Goal: Information Seeking & Learning: Learn about a topic

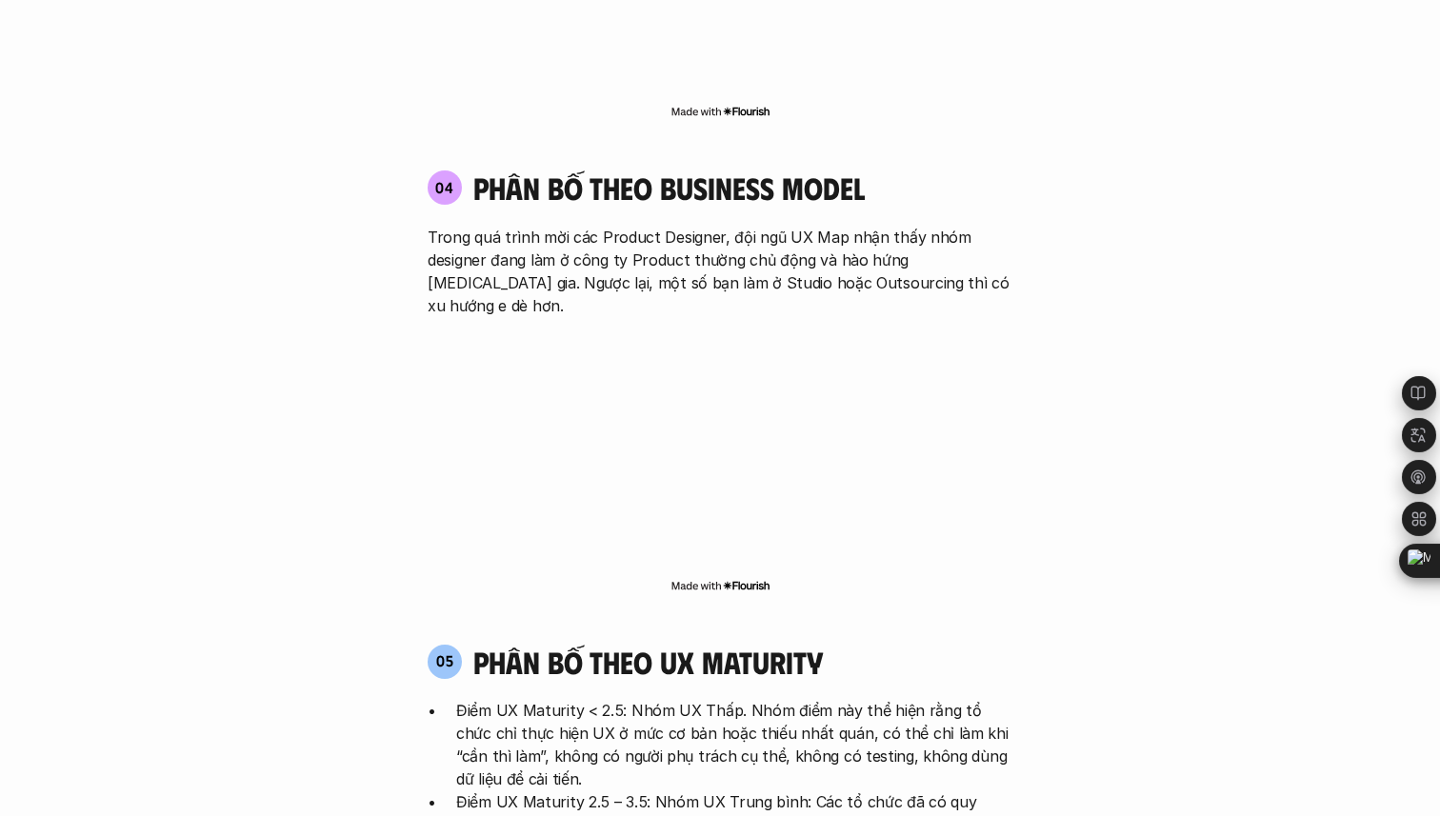
scroll to position [3389, 0]
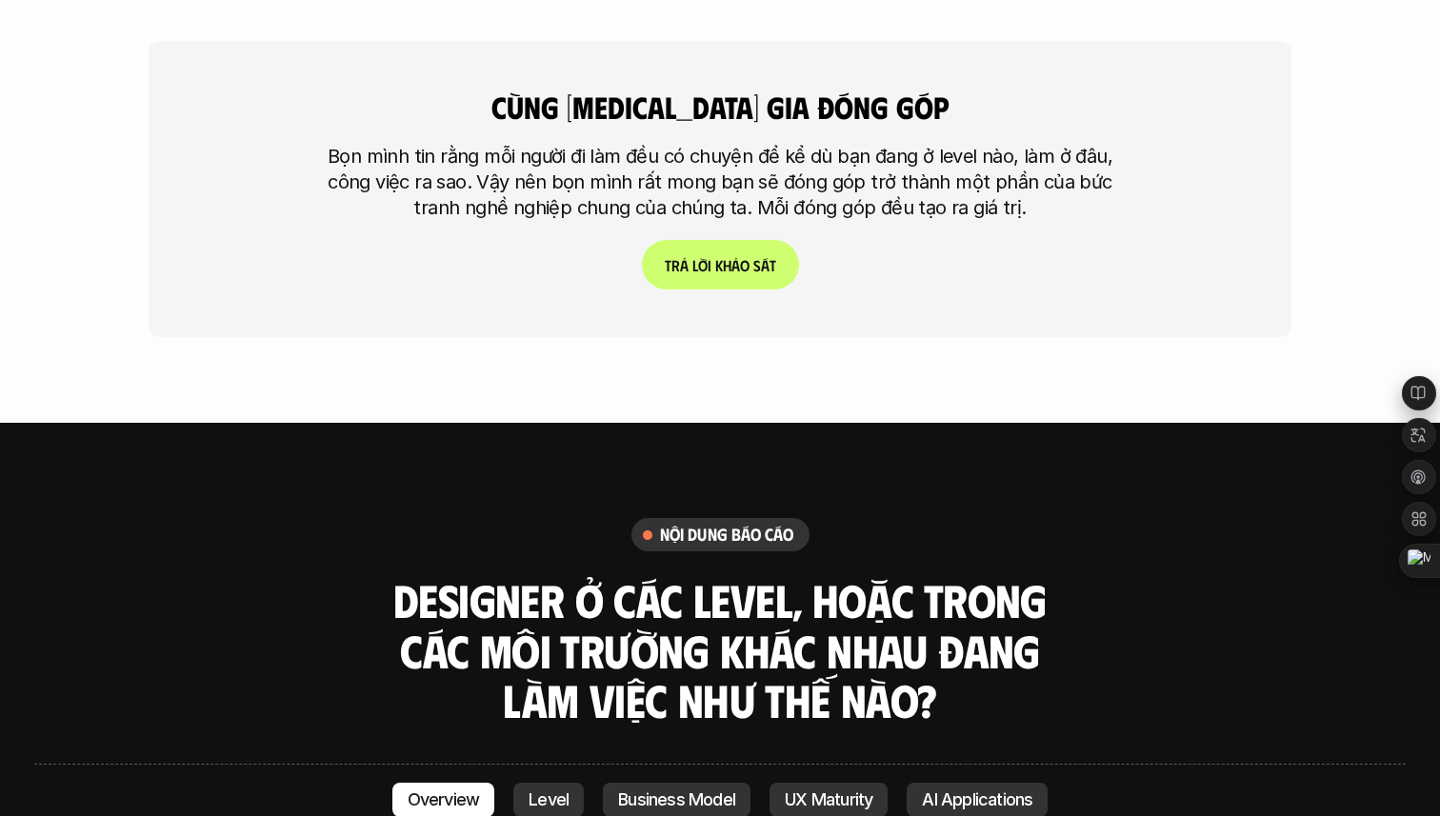
scroll to position [4734, 0]
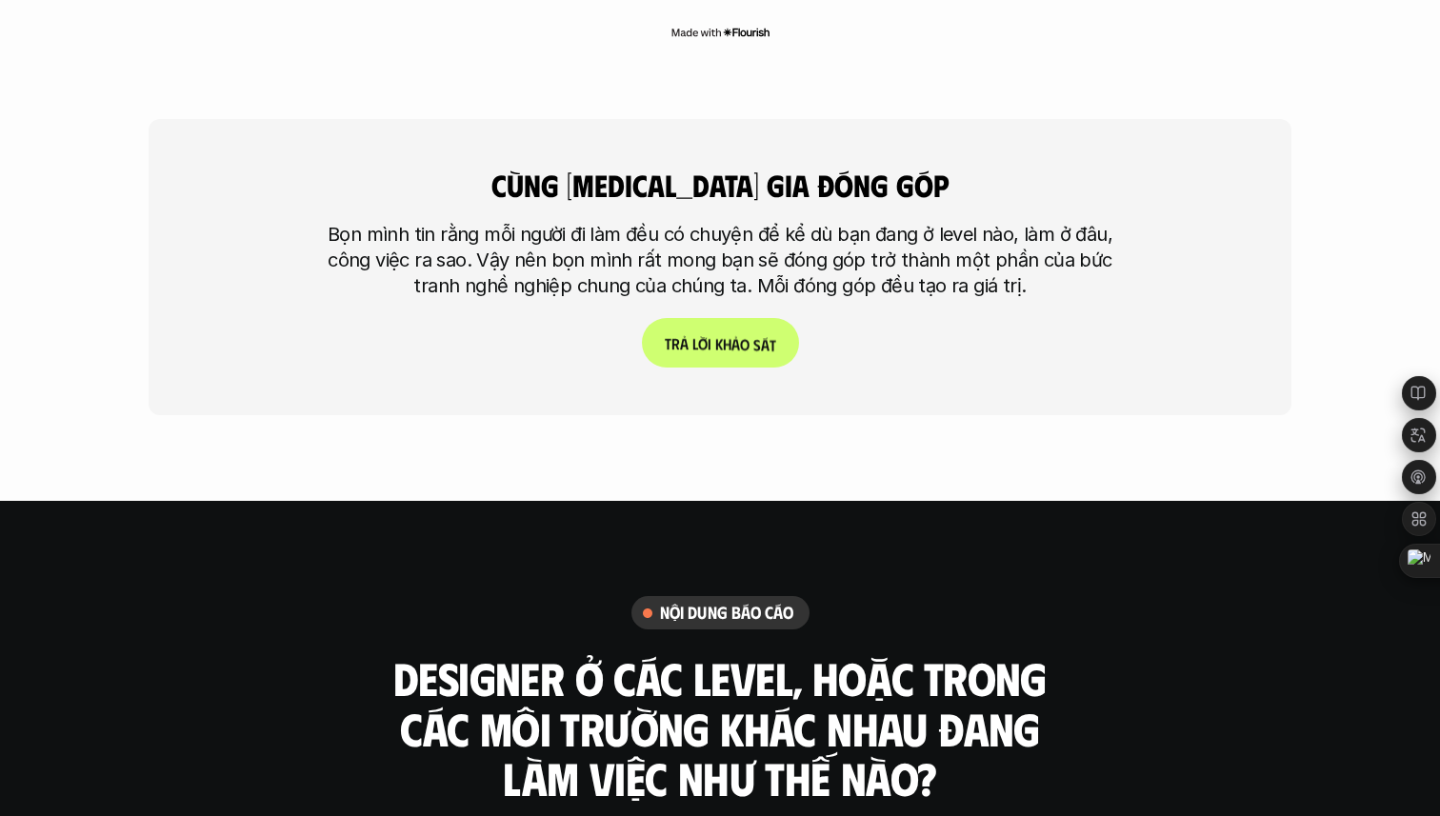
click at [769, 334] on p "T r ả l ờ i k h ả o s á t" at bounding box center [720, 343] width 111 height 18
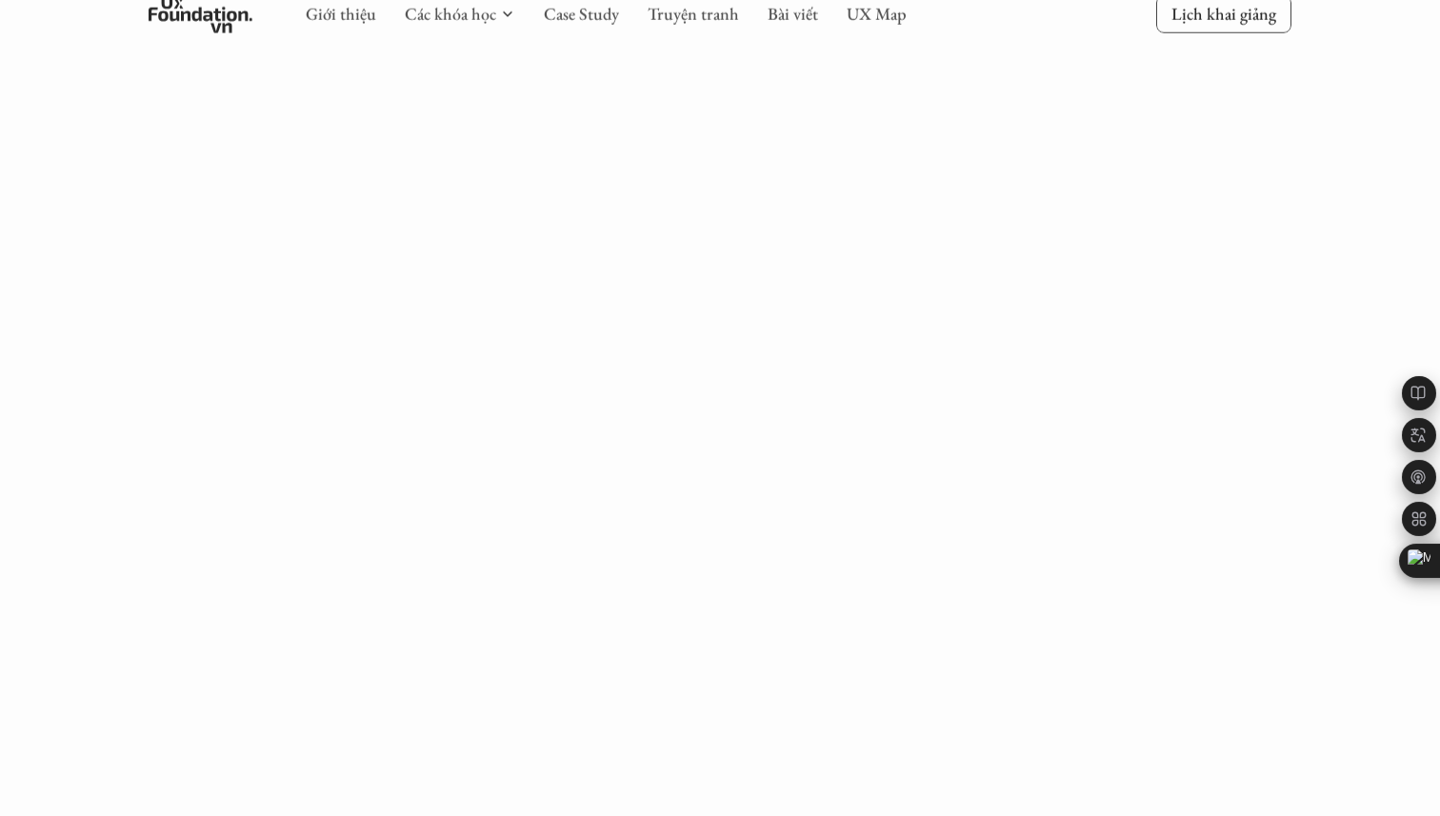
scroll to position [1206, 0]
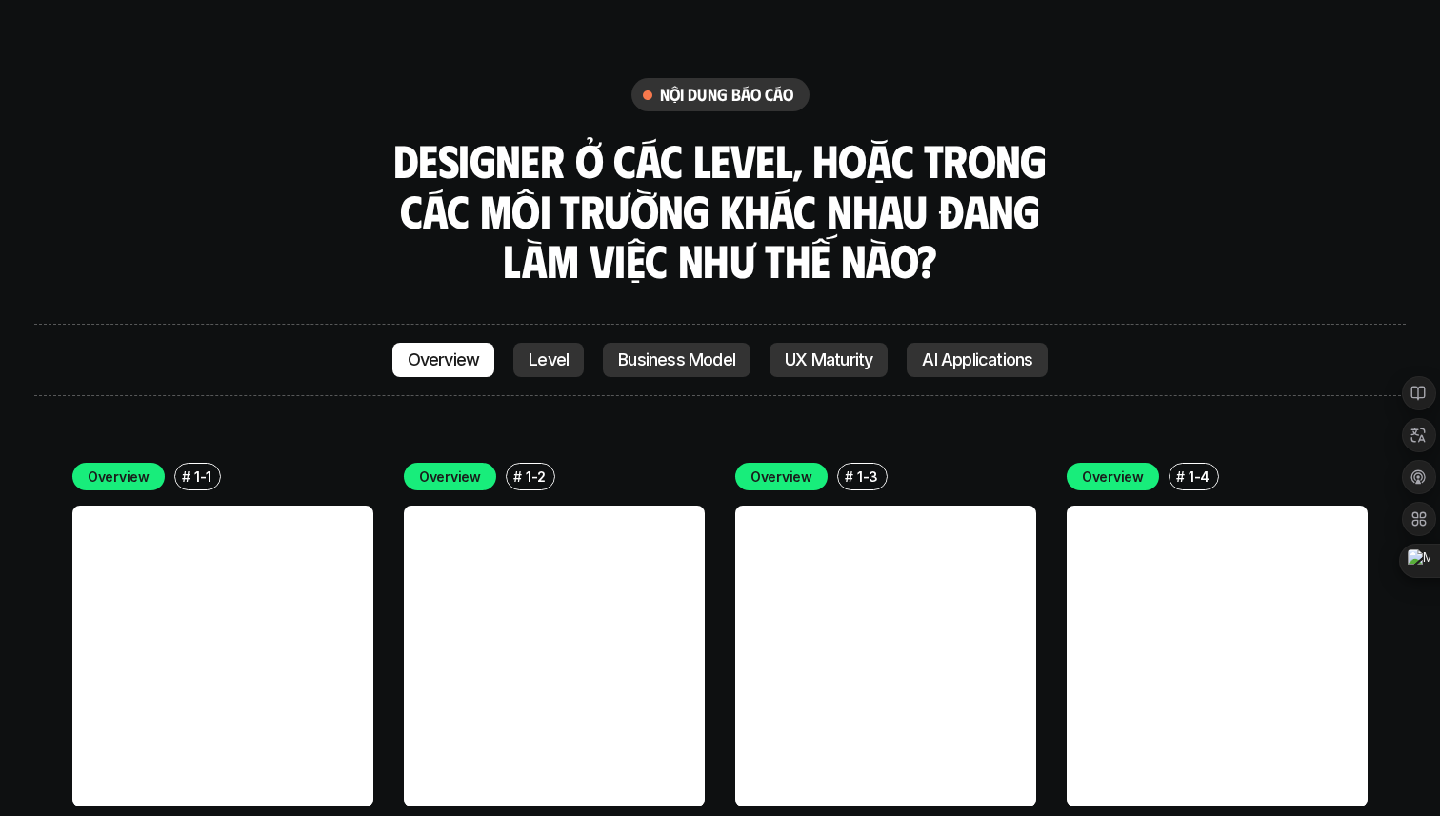
scroll to position [5274, 0]
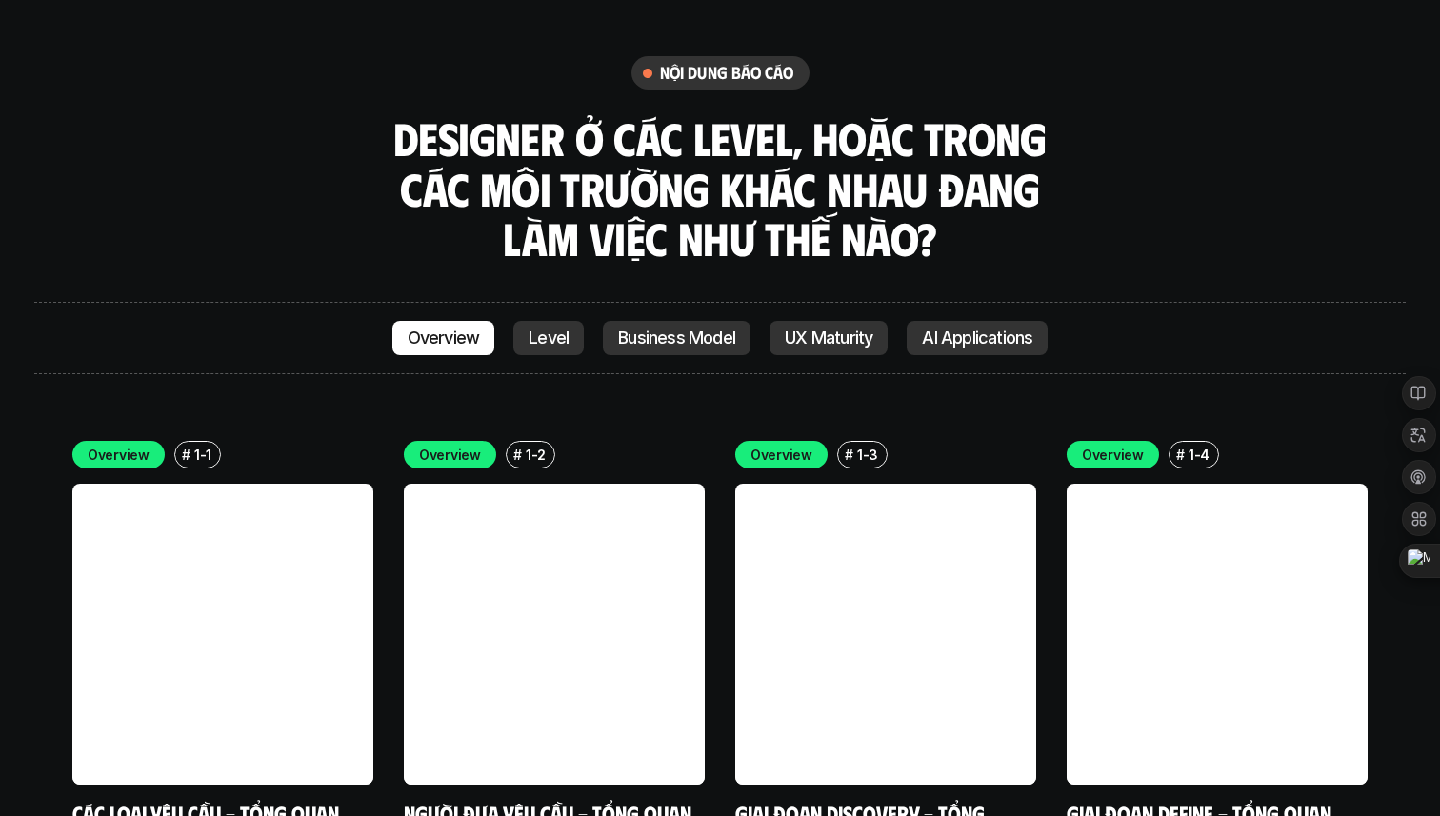
click at [542, 328] on p "Level" at bounding box center [548, 337] width 40 height 19
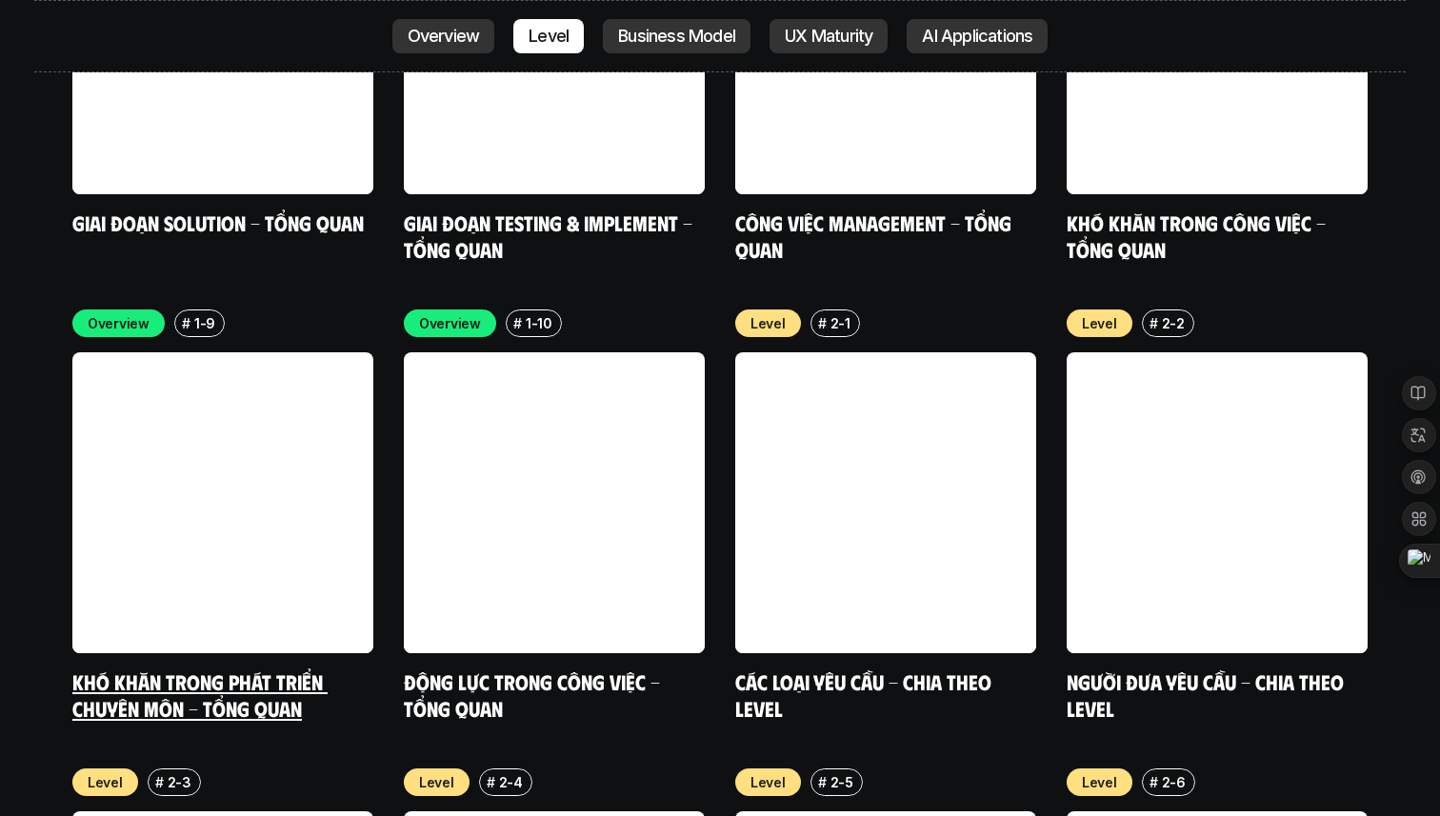
scroll to position [6321, 0]
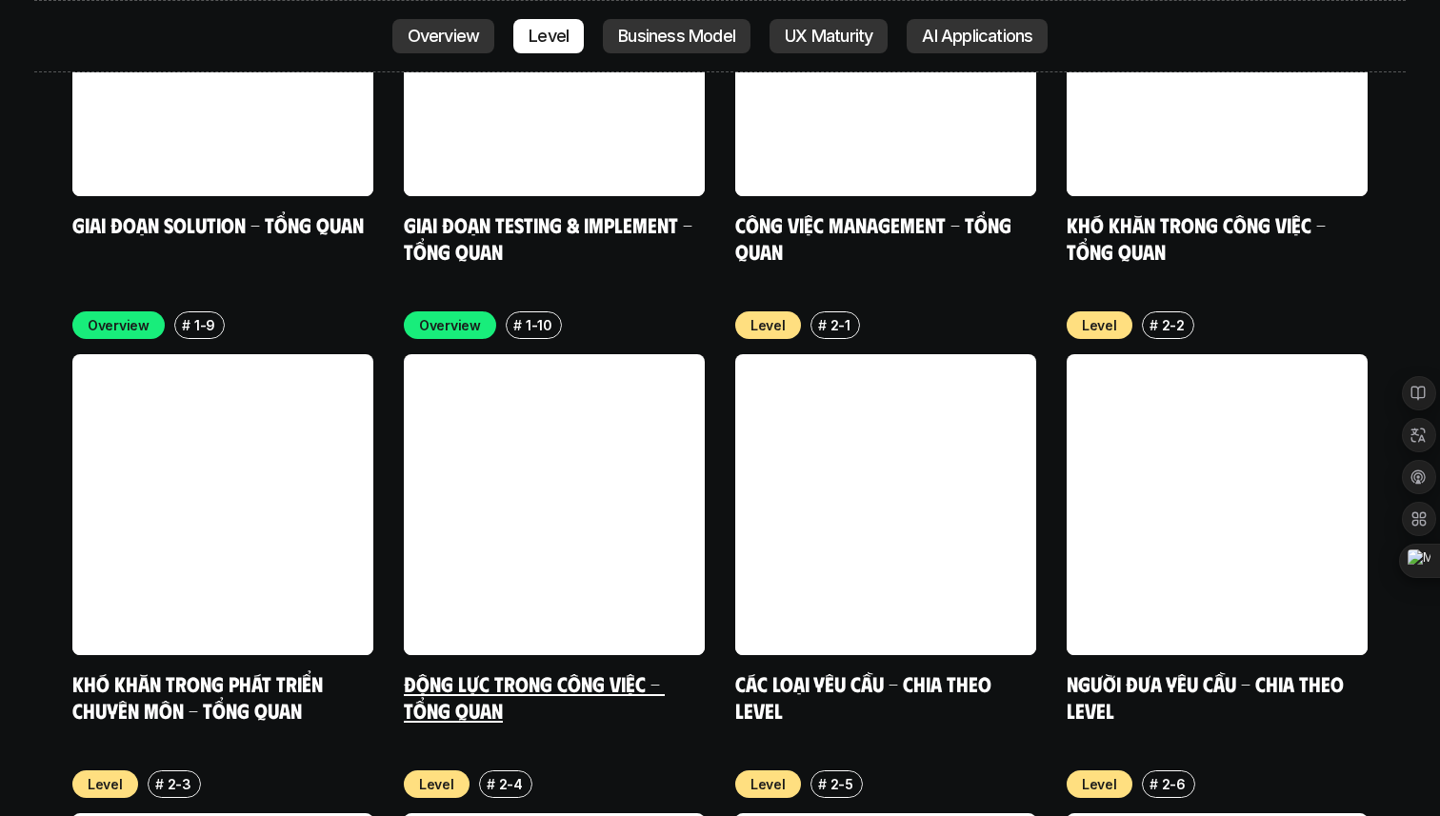
click at [448, 364] on link at bounding box center [554, 504] width 301 height 301
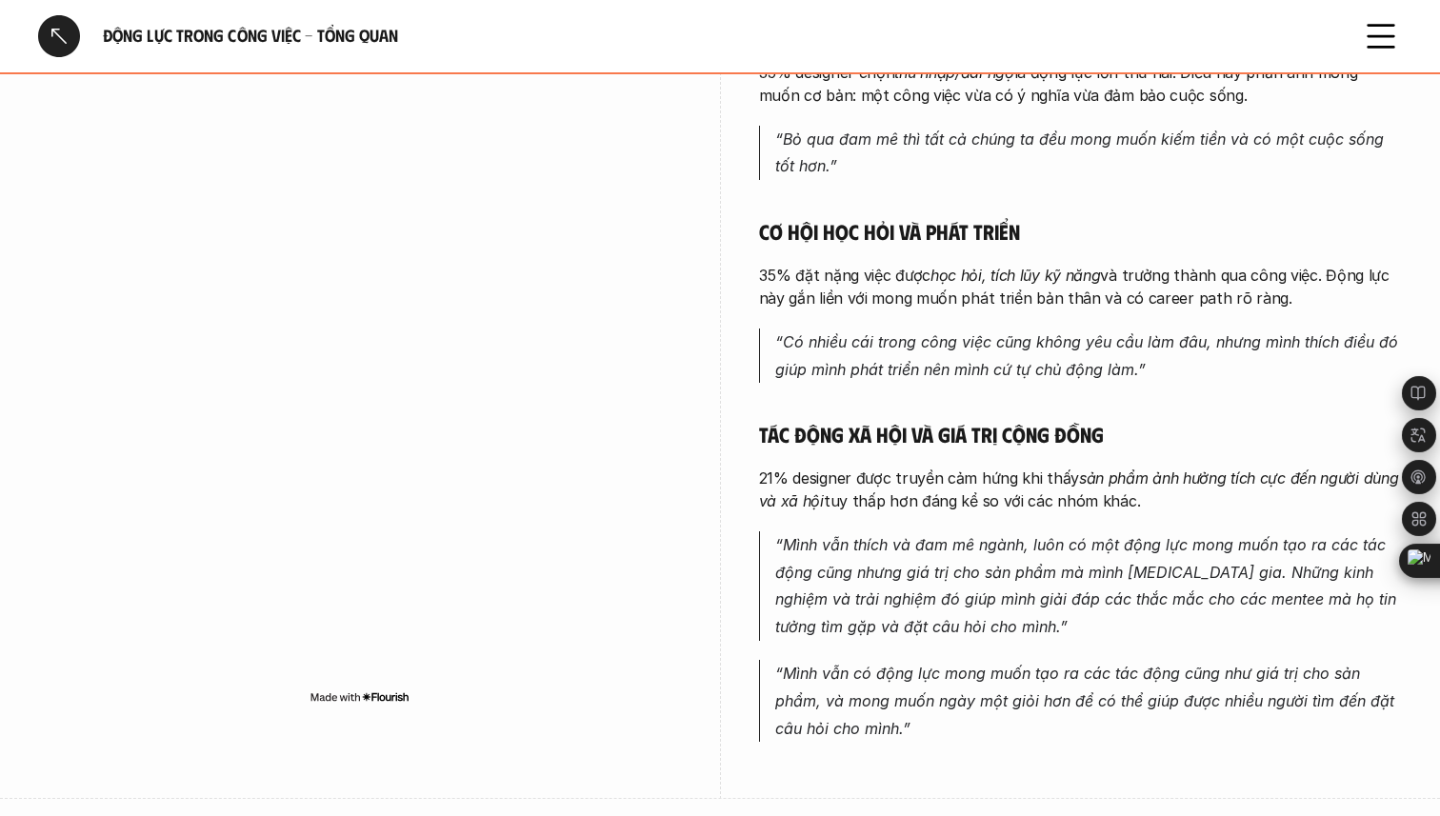
scroll to position [815, 0]
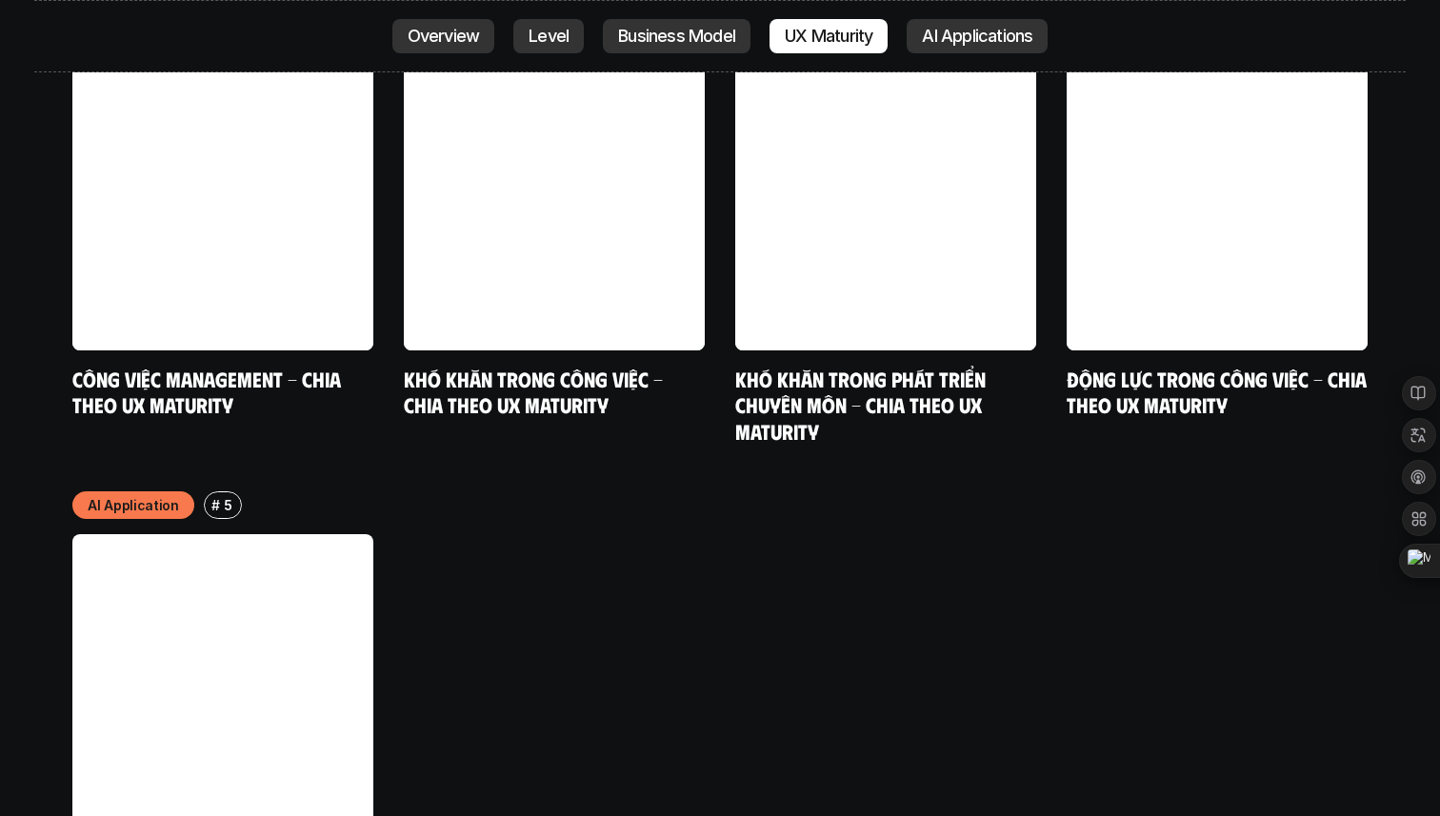
scroll to position [10093, 0]
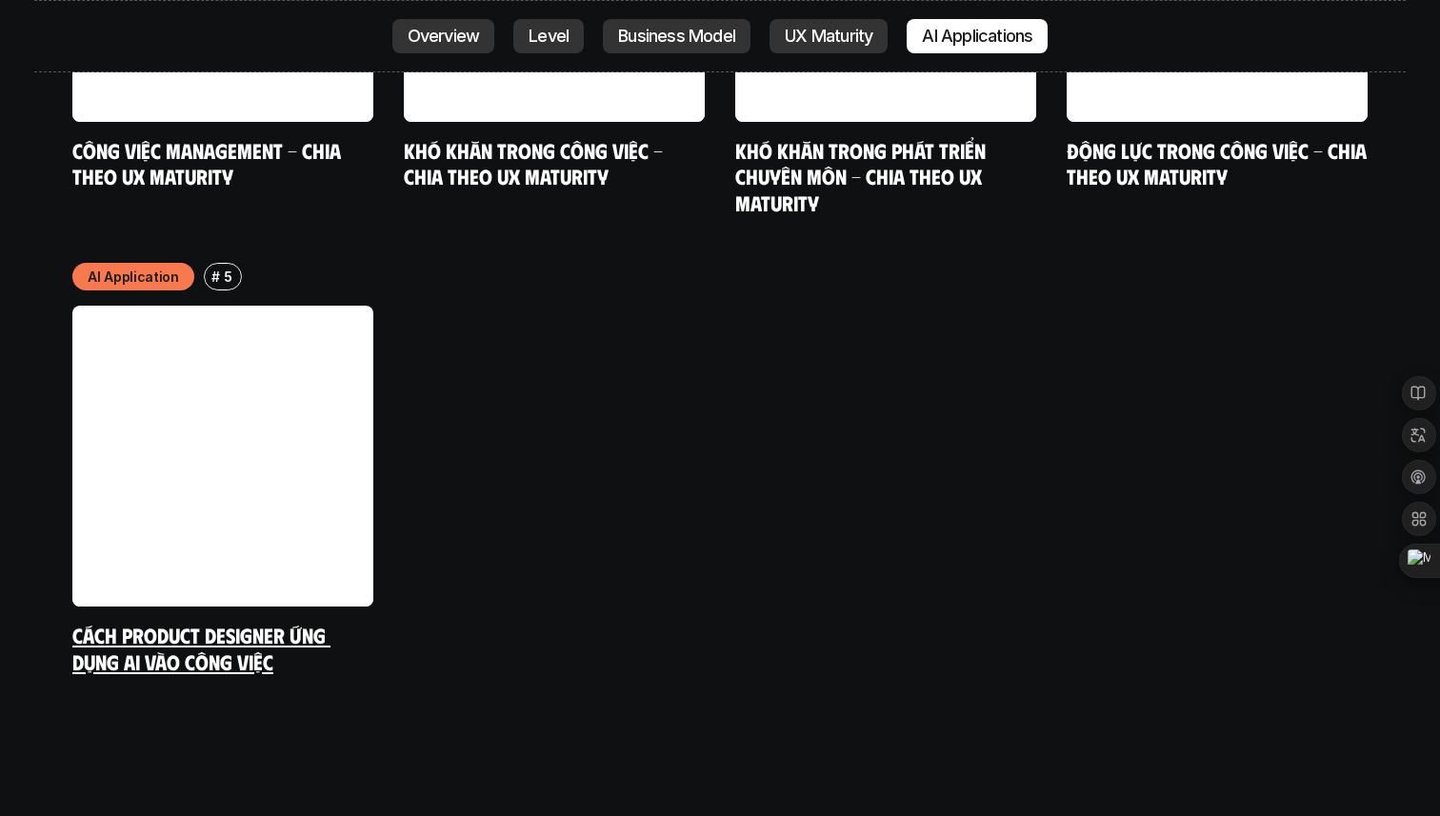
click at [223, 505] on div "AI Application # 5 Cách Product Designer ứng dụng AI vào công việc" at bounding box center [222, 468] width 301 height 411
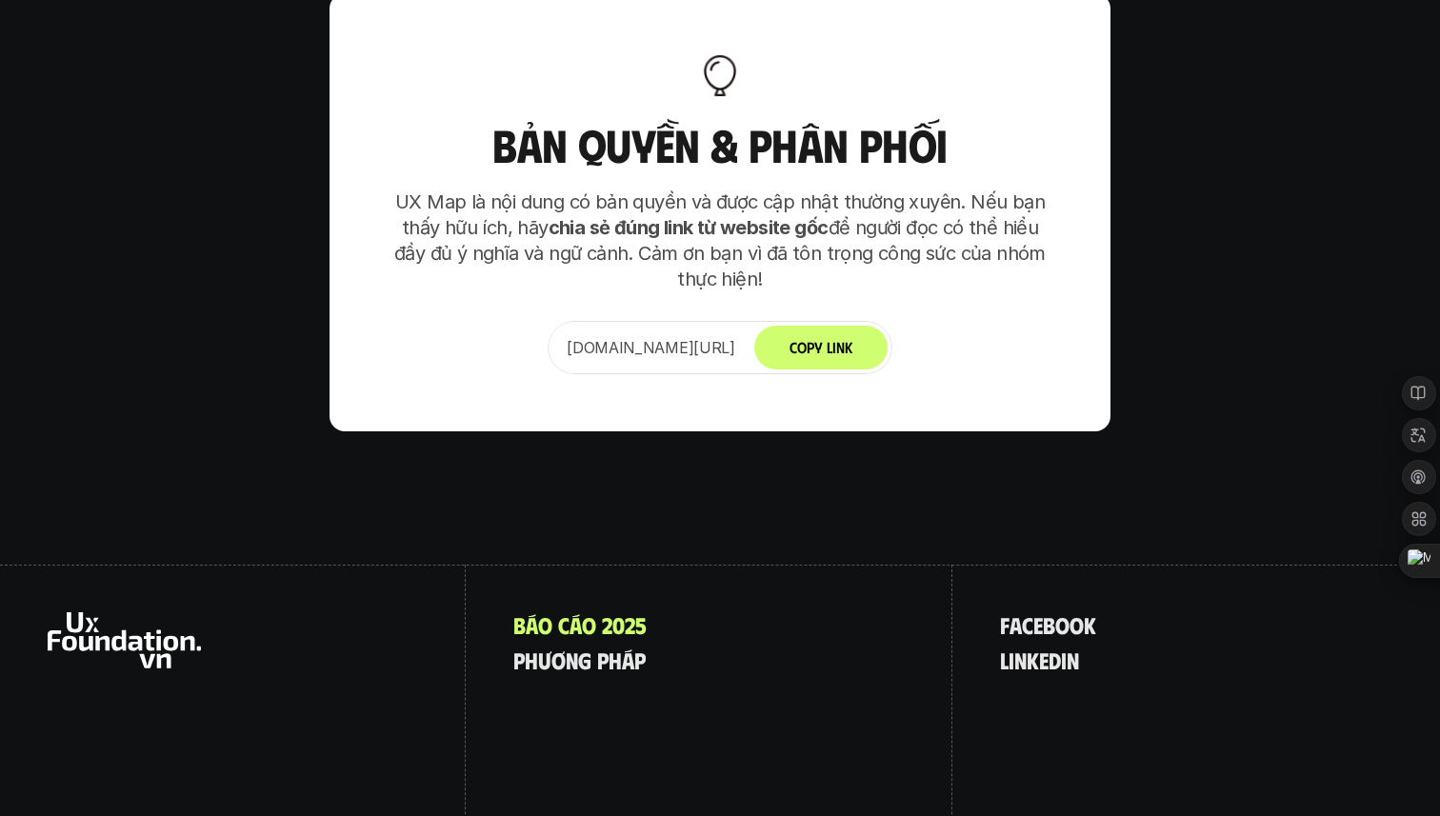
scroll to position [11957, 0]
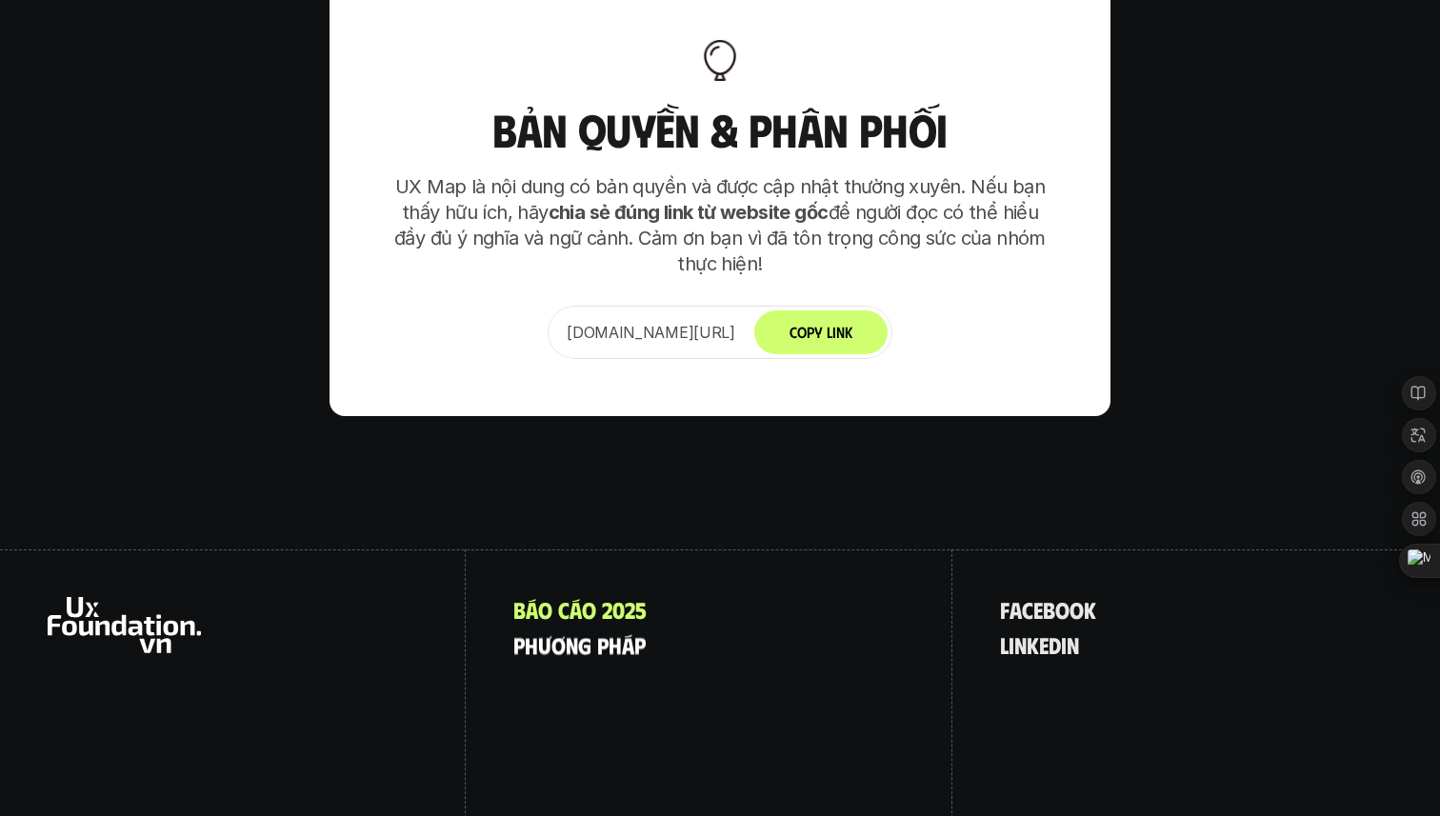
click at [618, 632] on p "p h ư ơ n g p h á p" at bounding box center [579, 644] width 132 height 25
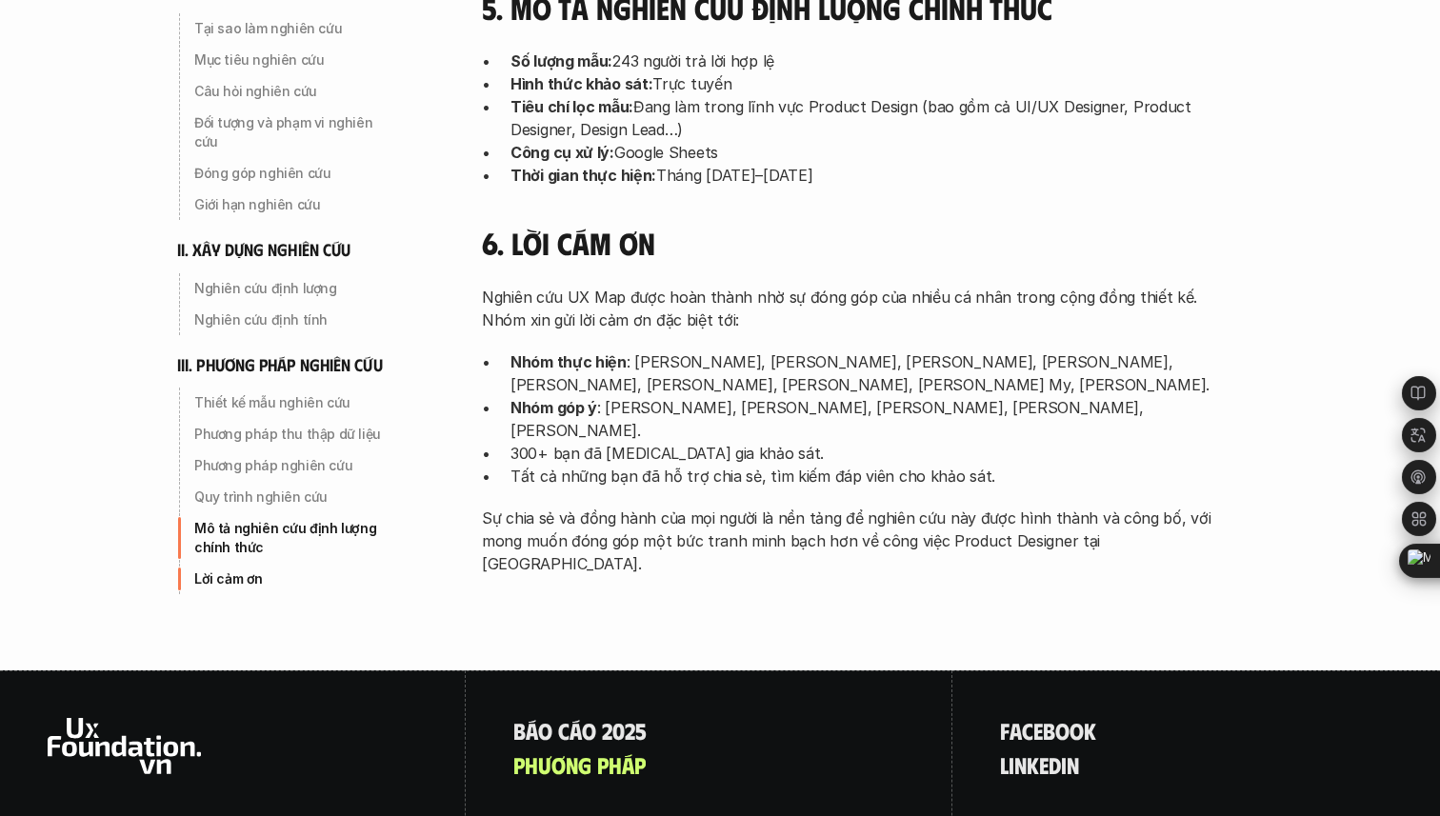
scroll to position [6193, 0]
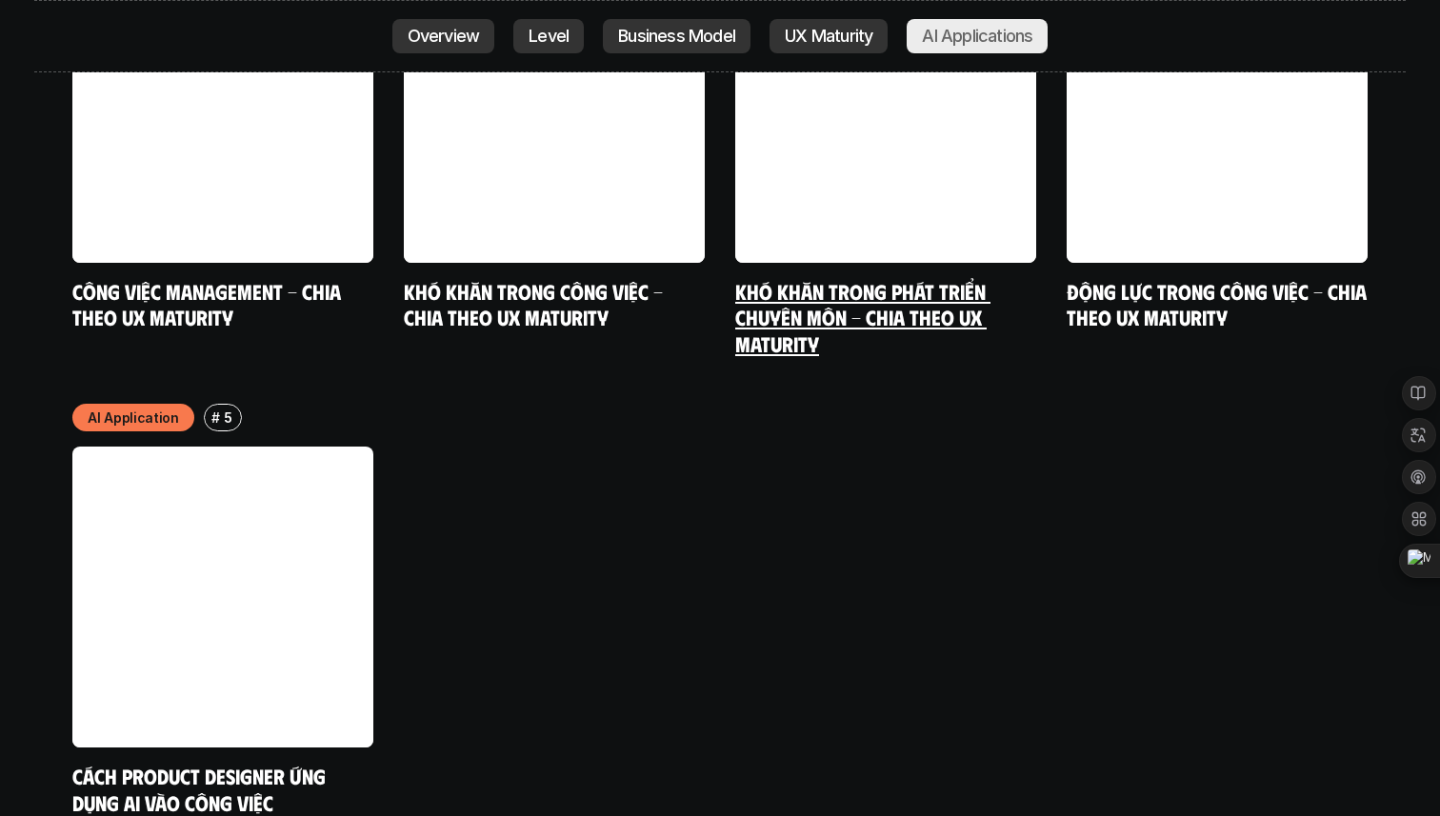
scroll to position [9834, 0]
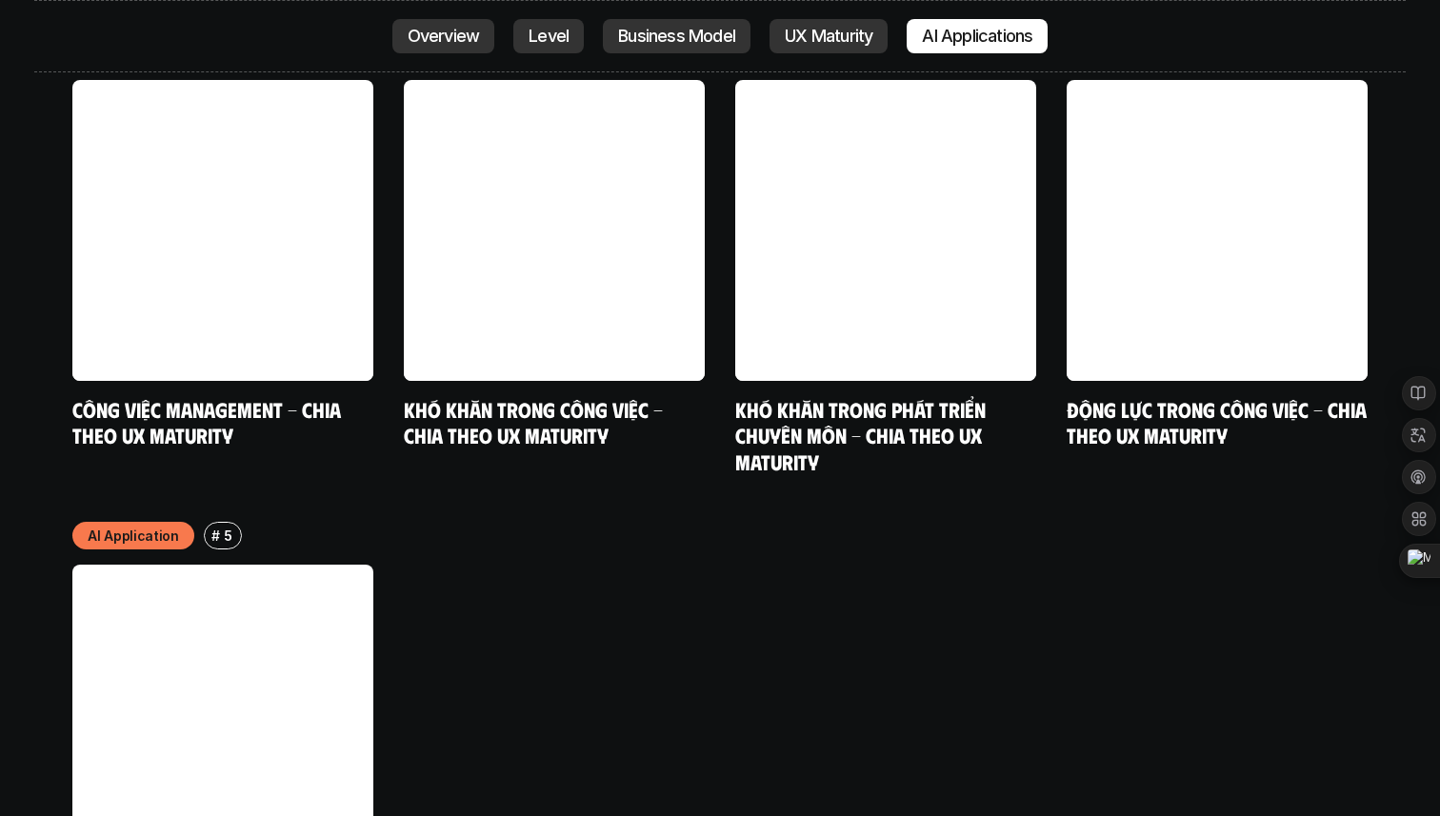
click at [253, 601] on link at bounding box center [222, 715] width 301 height 301
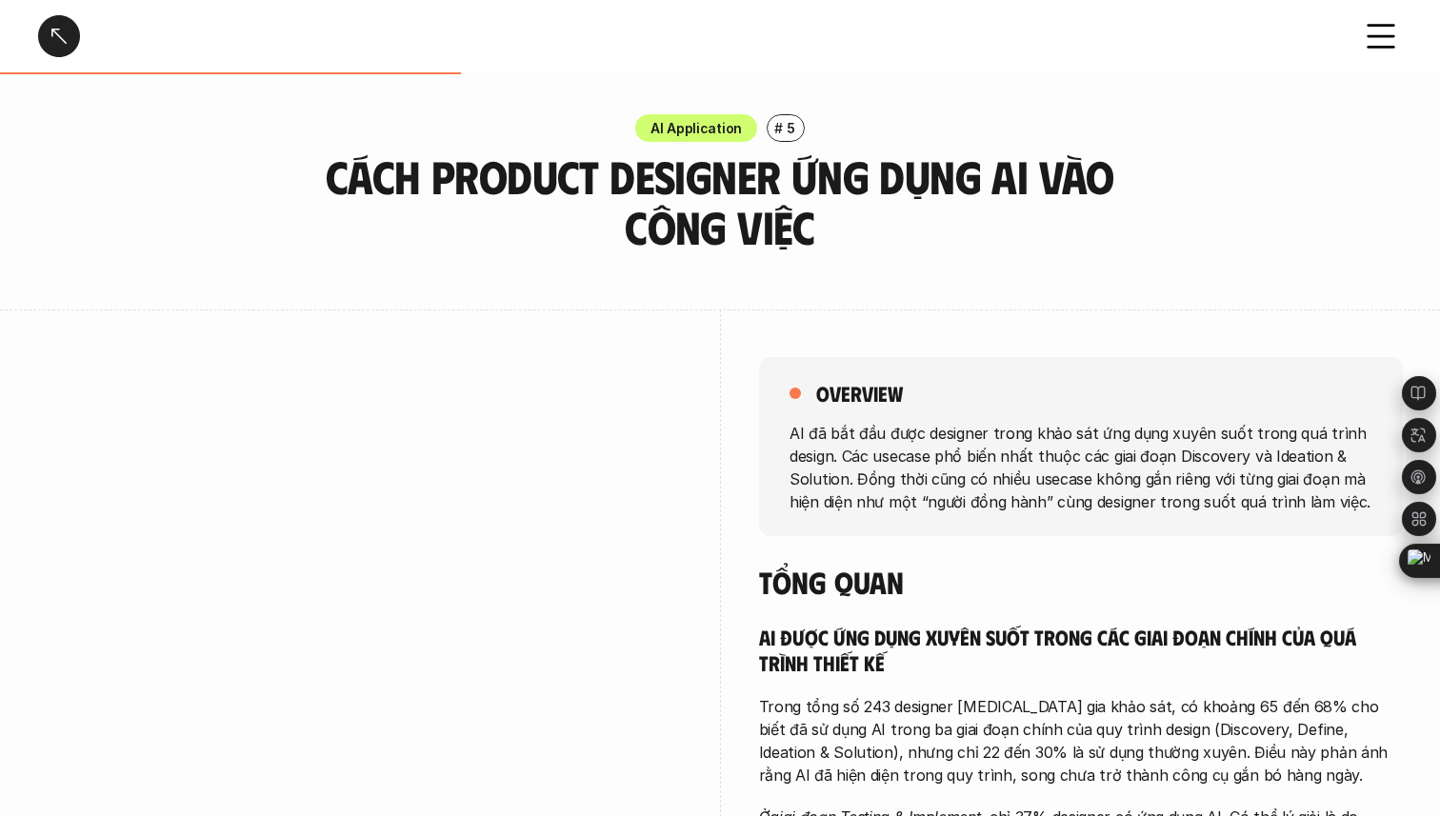
click at [66, 28] on div at bounding box center [59, 36] width 42 height 42
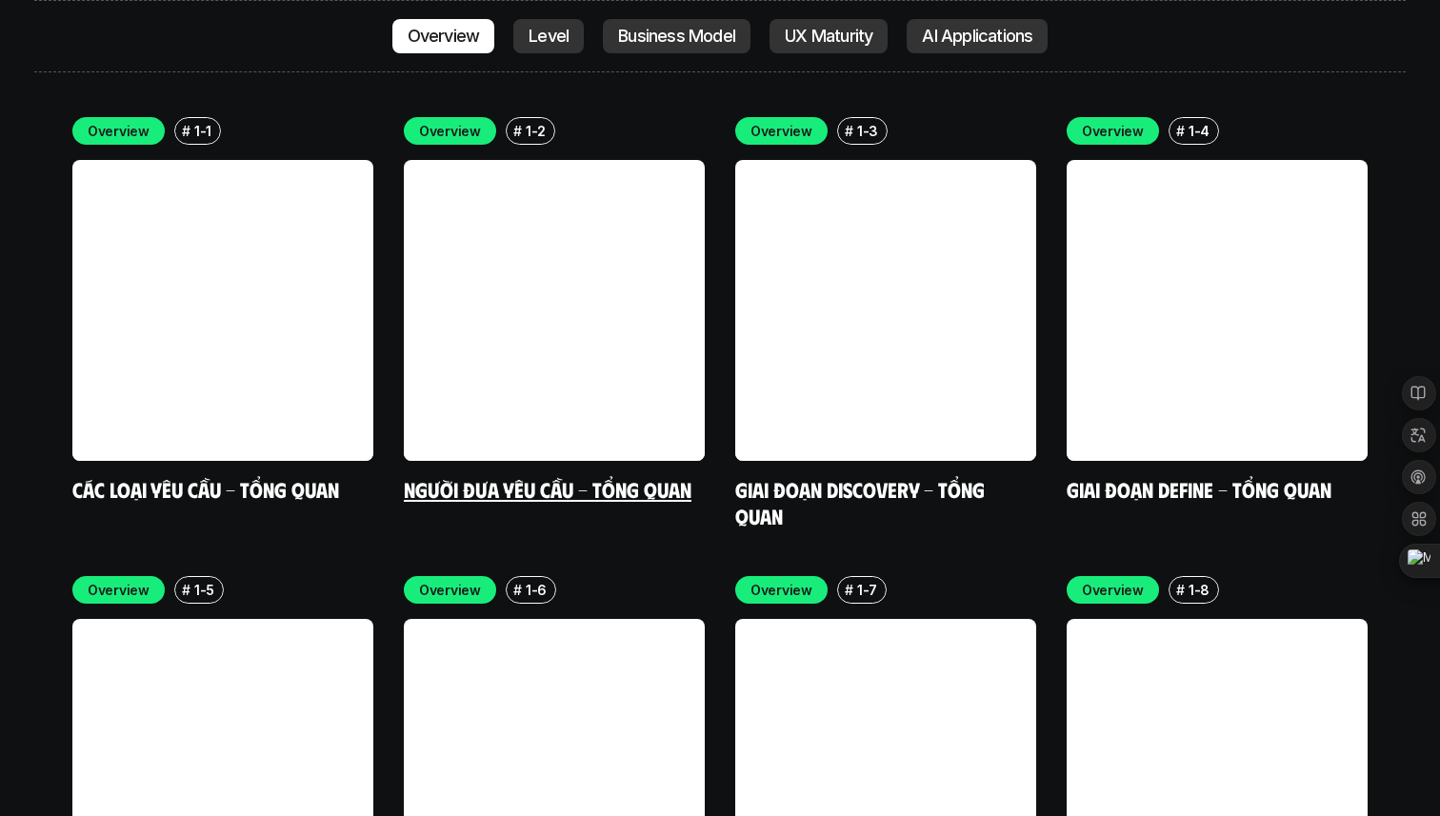
scroll to position [5707, 0]
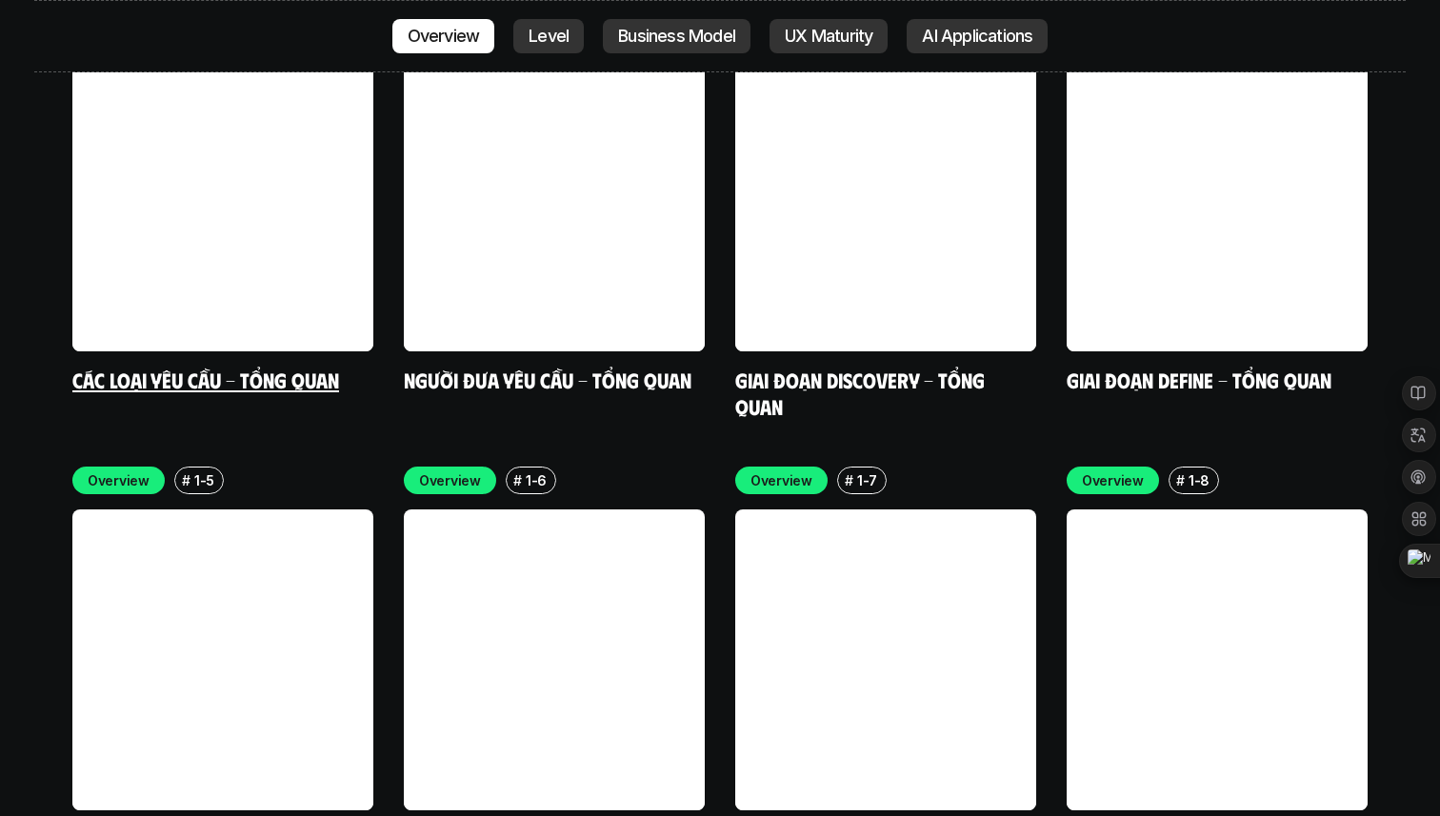
click at [274, 234] on link at bounding box center [222, 200] width 301 height 301
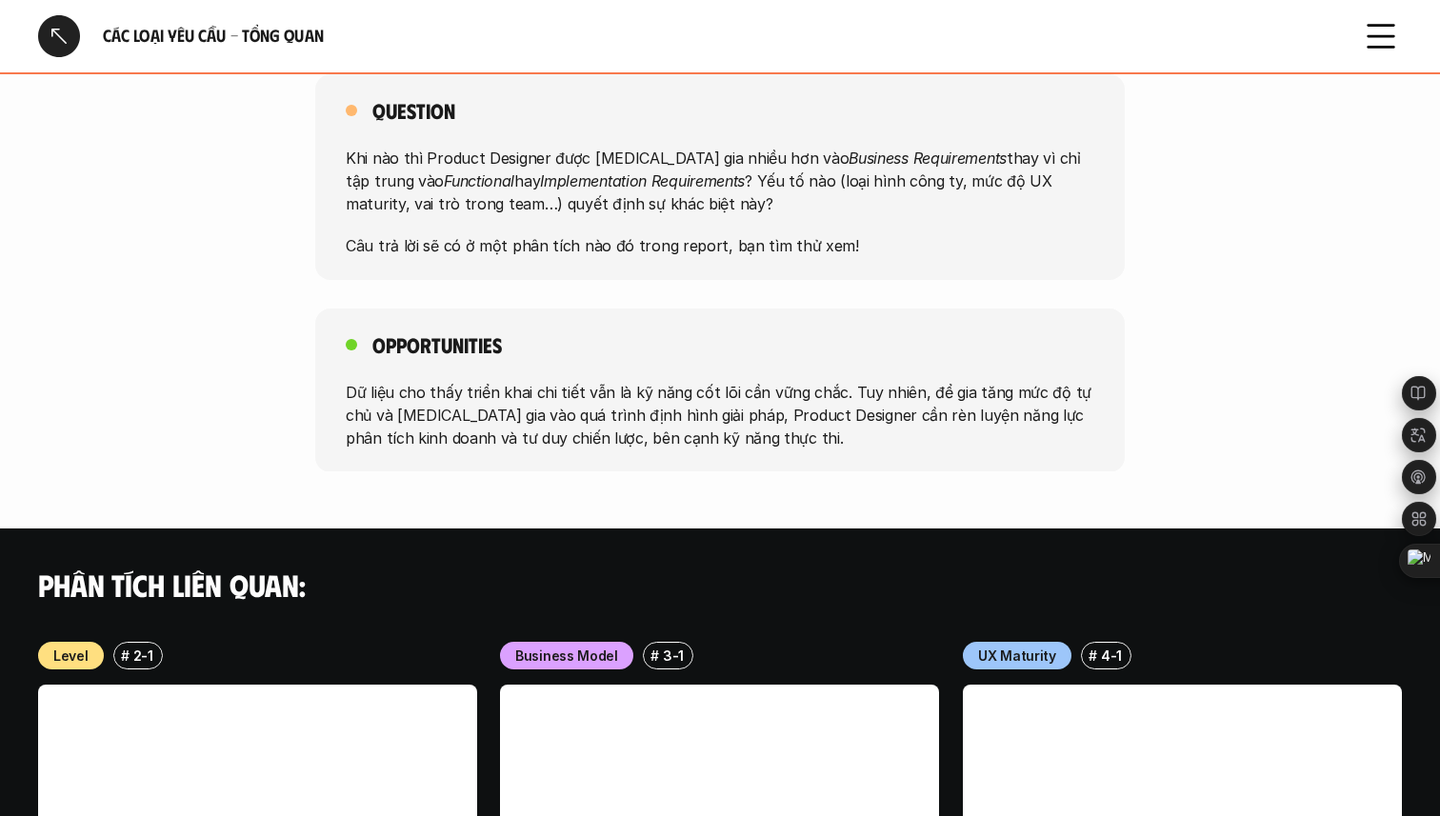
scroll to position [1944, 0]
